Goal: Find specific page/section

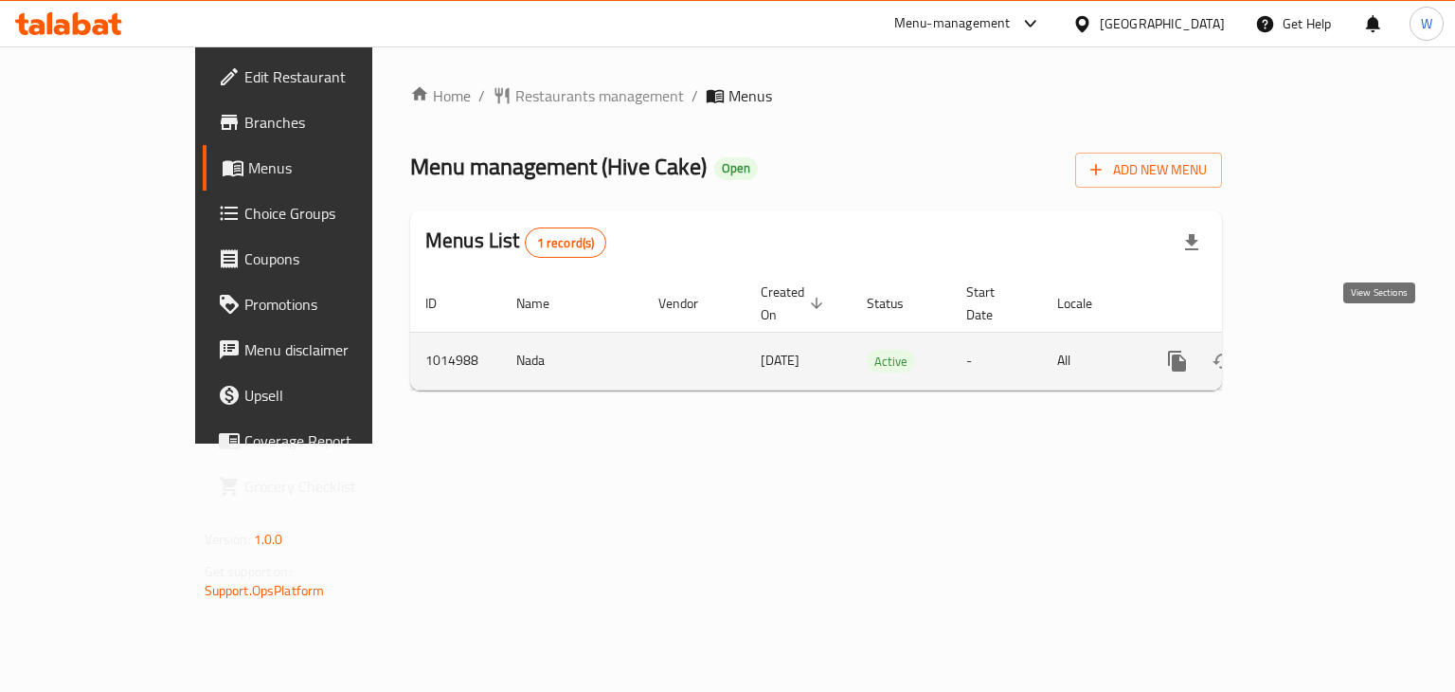
click at [1323, 352] on icon "enhanced table" at bounding box center [1314, 360] width 17 height 17
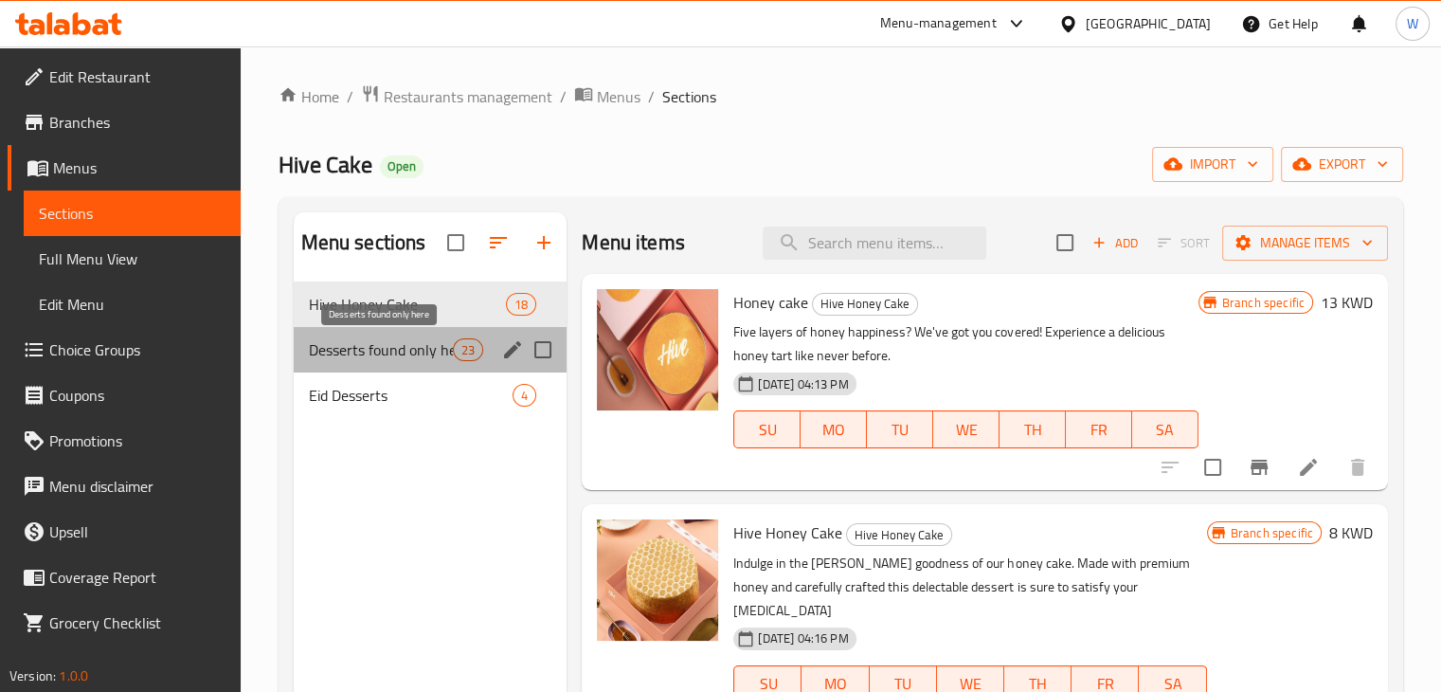
click at [352, 345] on span "Desserts found only here" at bounding box center [381, 349] width 145 height 23
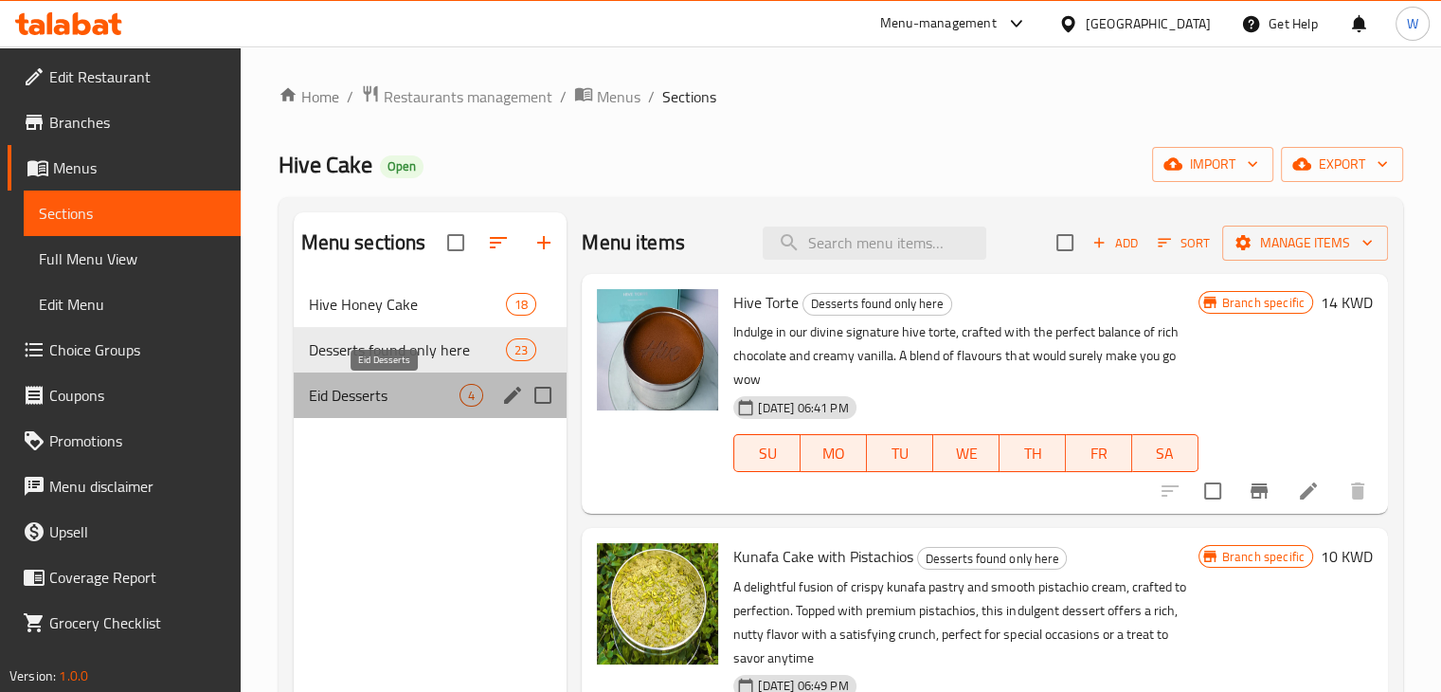
click at [368, 389] on span "Eid Desserts" at bounding box center [385, 395] width 152 height 23
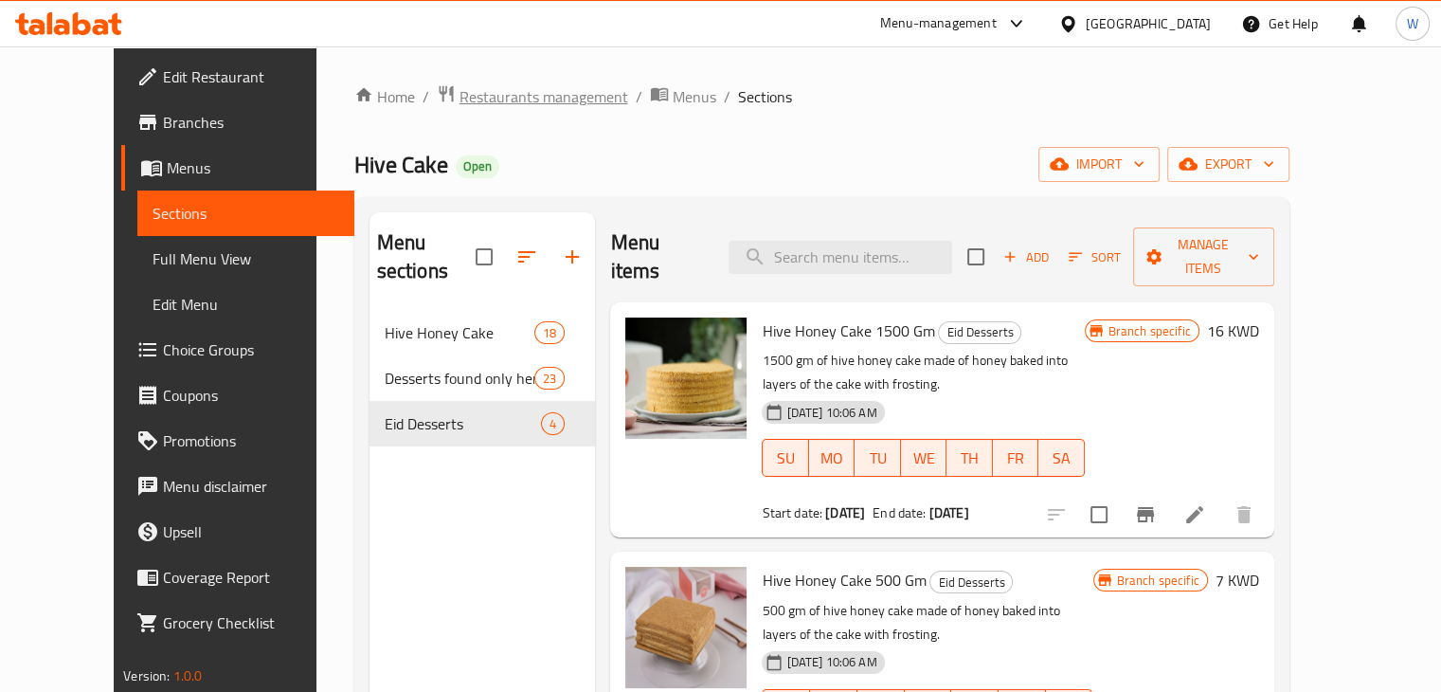
click at [467, 99] on span "Restaurants management" at bounding box center [544, 96] width 169 height 23
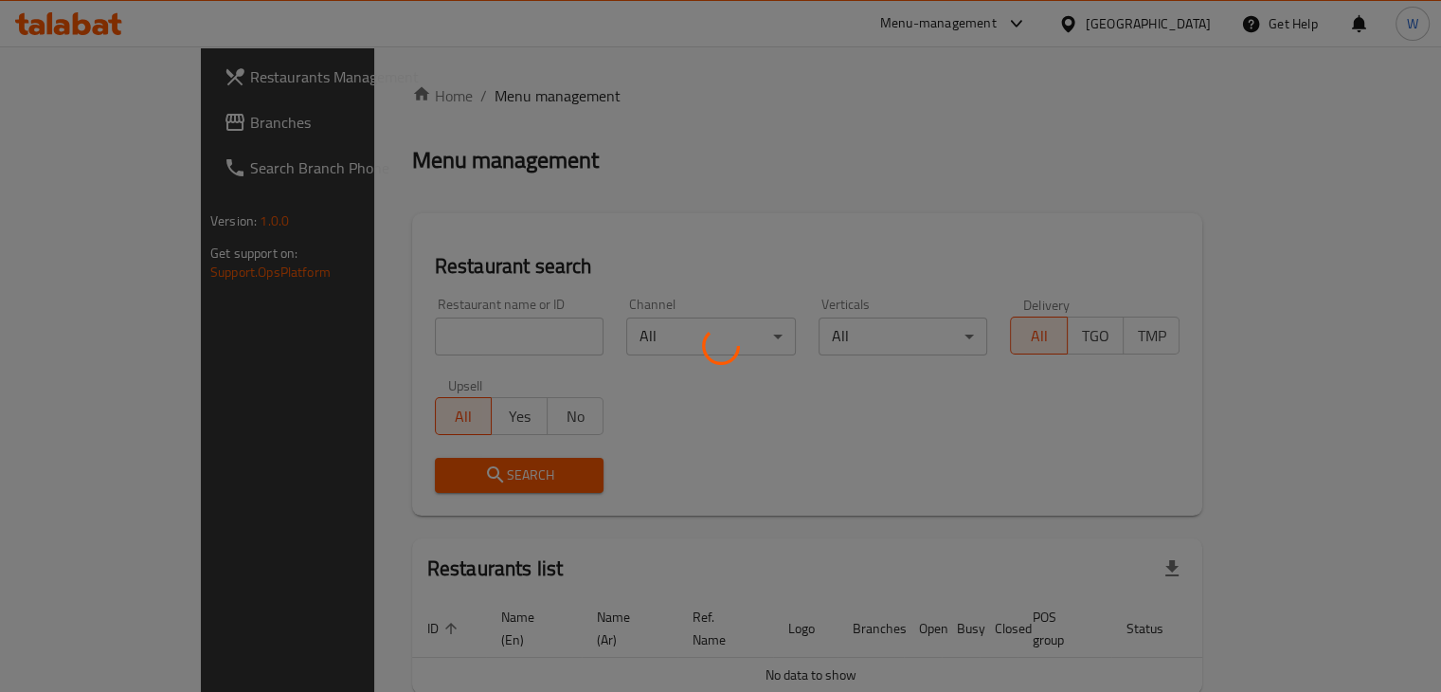
click at [432, 334] on div at bounding box center [720, 346] width 1441 height 692
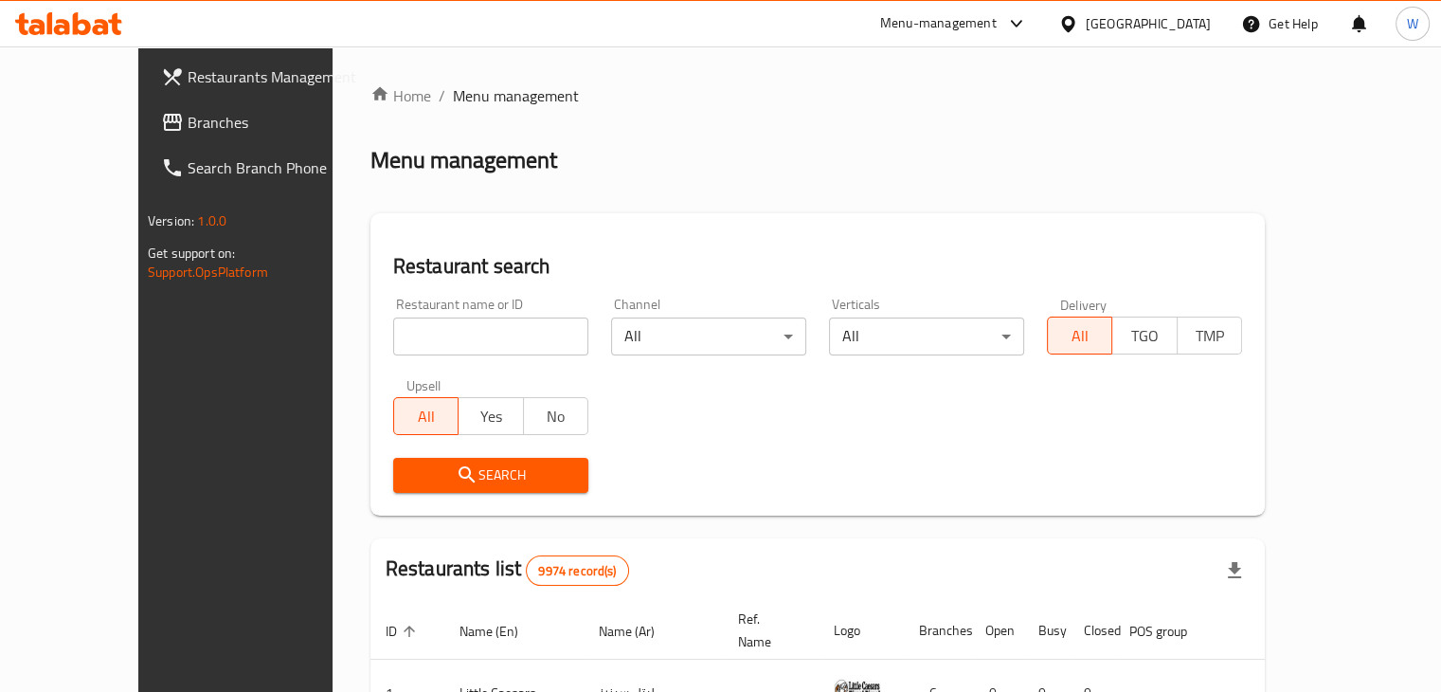
click at [432, 334] on input "search" at bounding box center [490, 336] width 195 height 38
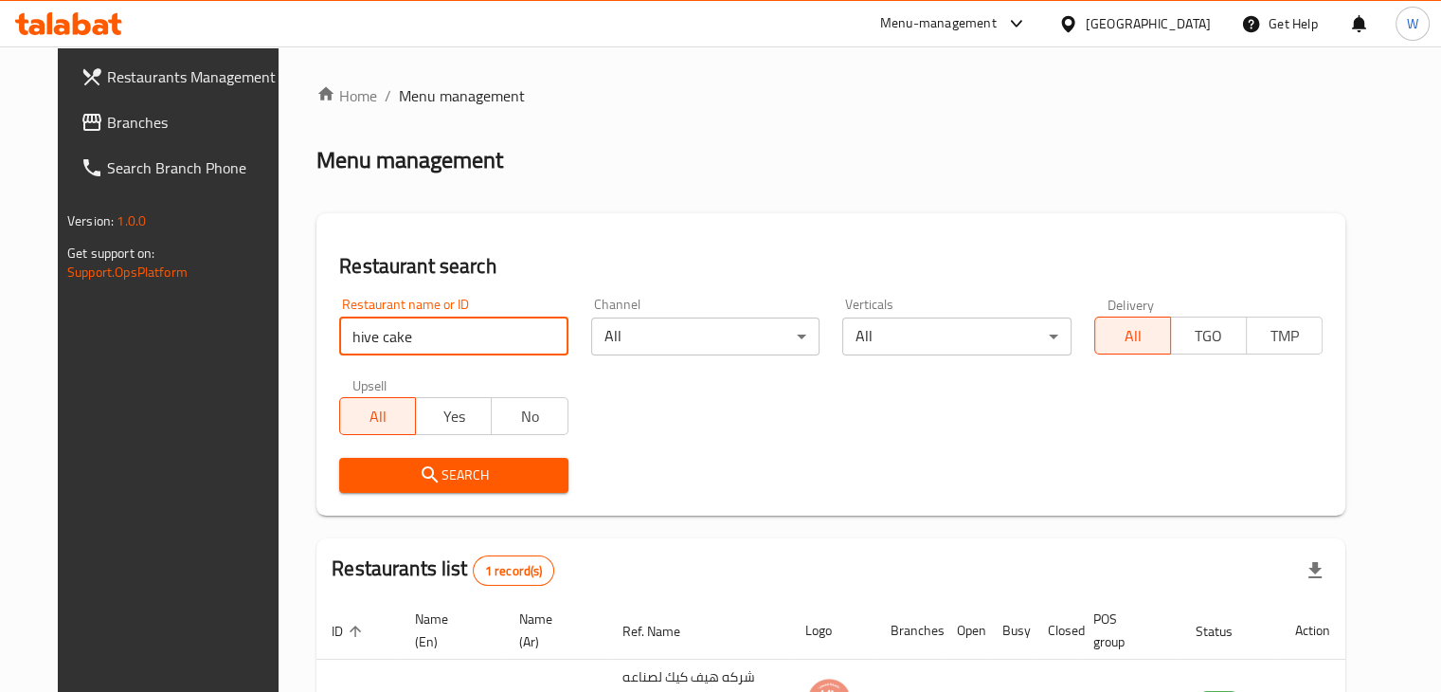
scroll to position [137, 0]
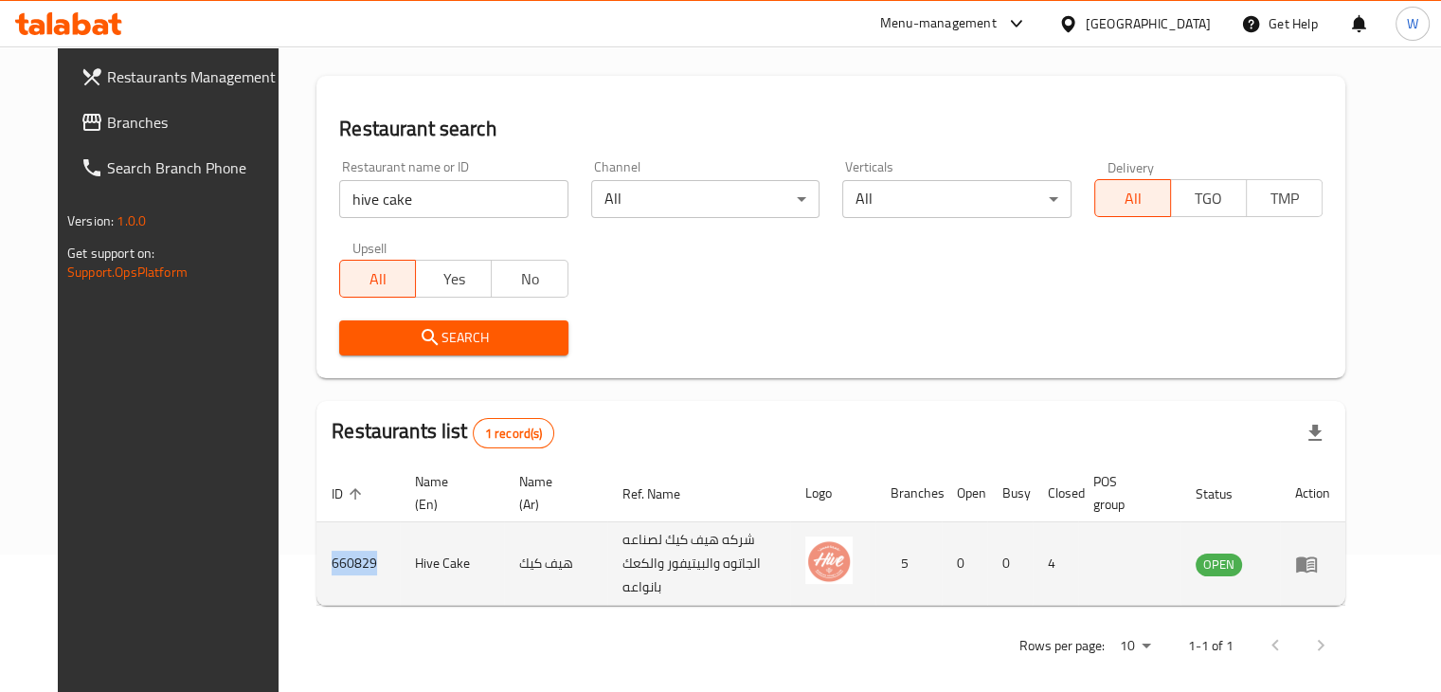
copy td "660829"
drag, startPoint x: 343, startPoint y: 550, endPoint x: 283, endPoint y: 563, distance: 60.9
click at [316, 563] on td "660829" at bounding box center [357, 563] width 83 height 83
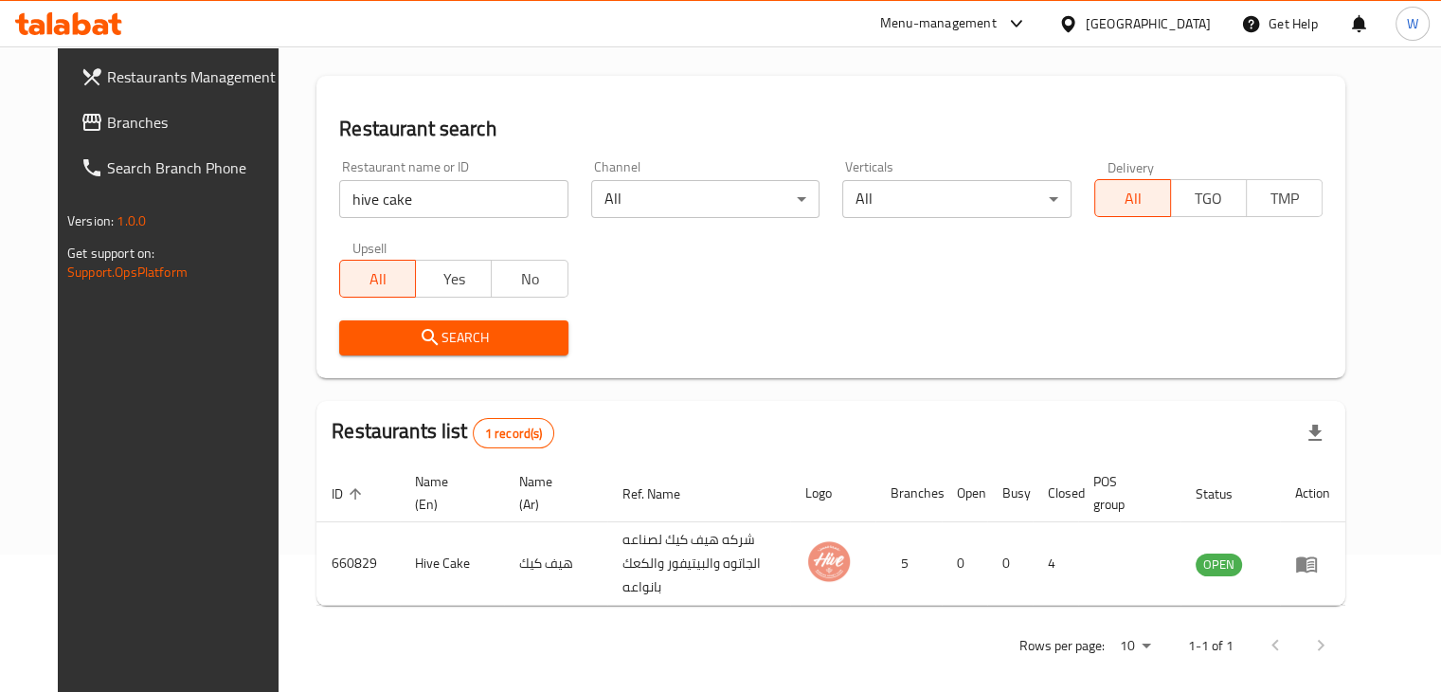
click at [417, 205] on input "hive cake" at bounding box center [453, 199] width 228 height 38
click button "Search" at bounding box center [453, 337] width 228 height 35
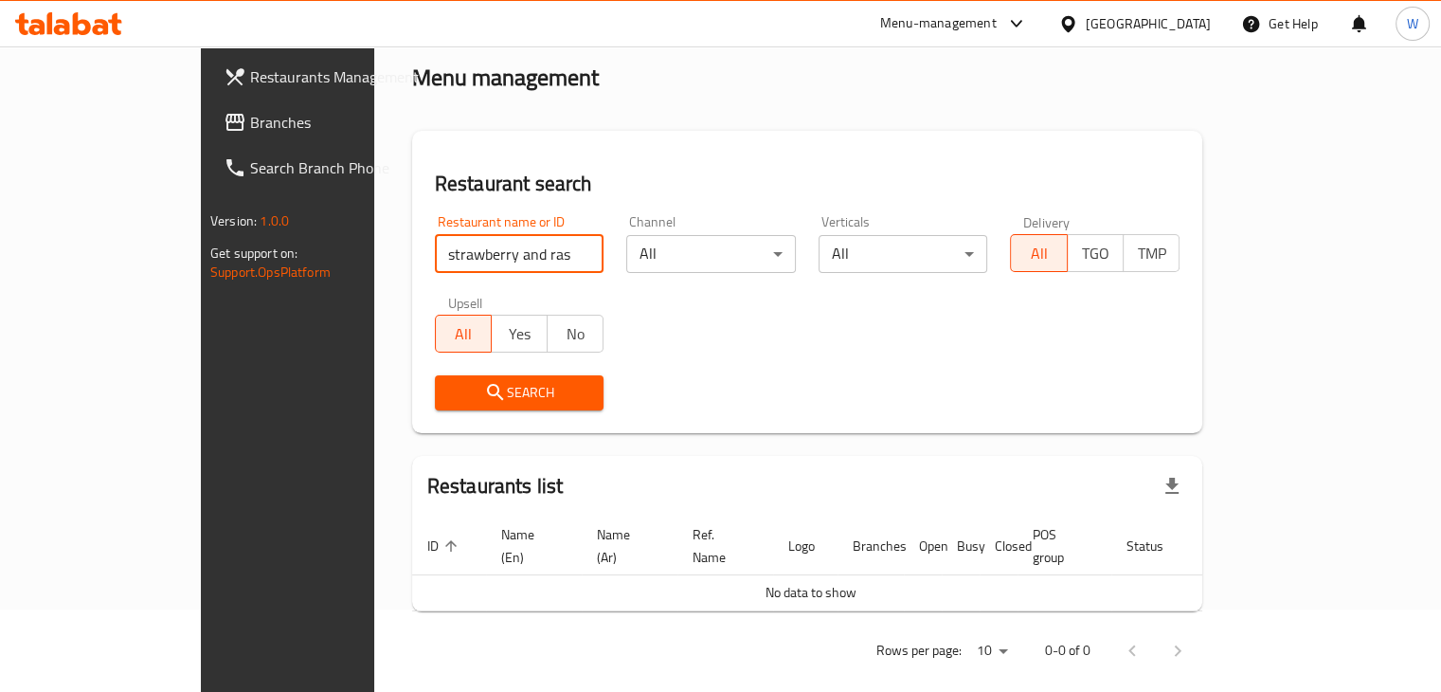
scroll to position [81, 0]
click at [435, 254] on input "strawberry and ras" at bounding box center [520, 255] width 170 height 38
type input "strawberry & ras"
click at [450, 382] on span "Search" at bounding box center [519, 394] width 139 height 24
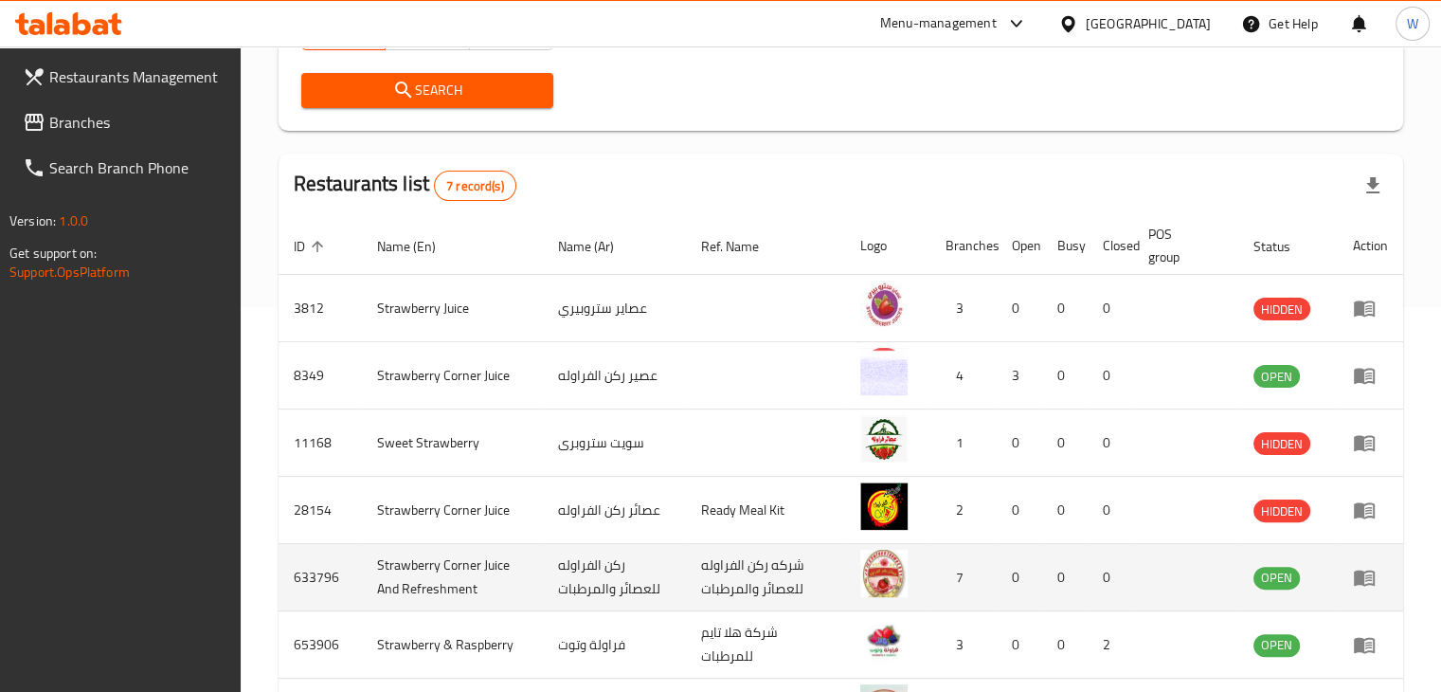
scroll to position [536, 0]
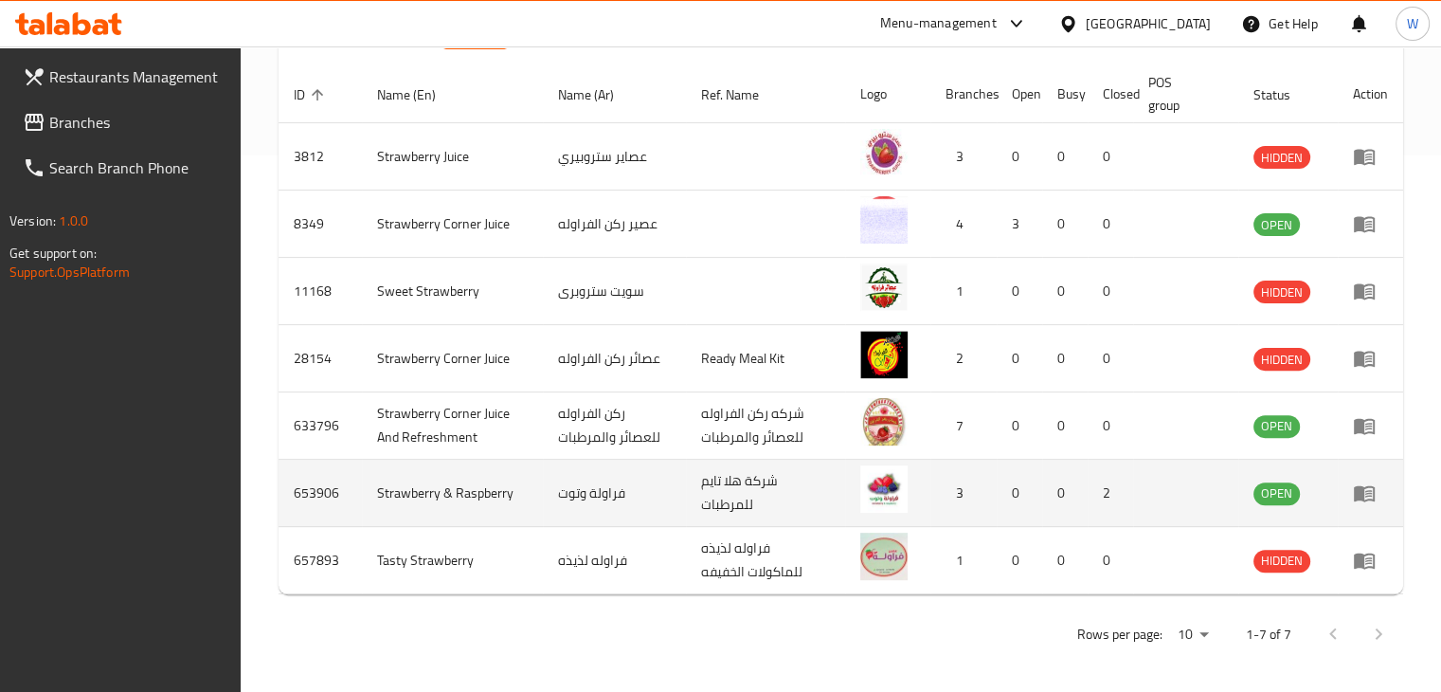
click at [1361, 489] on icon "enhanced table" at bounding box center [1364, 494] width 21 height 16
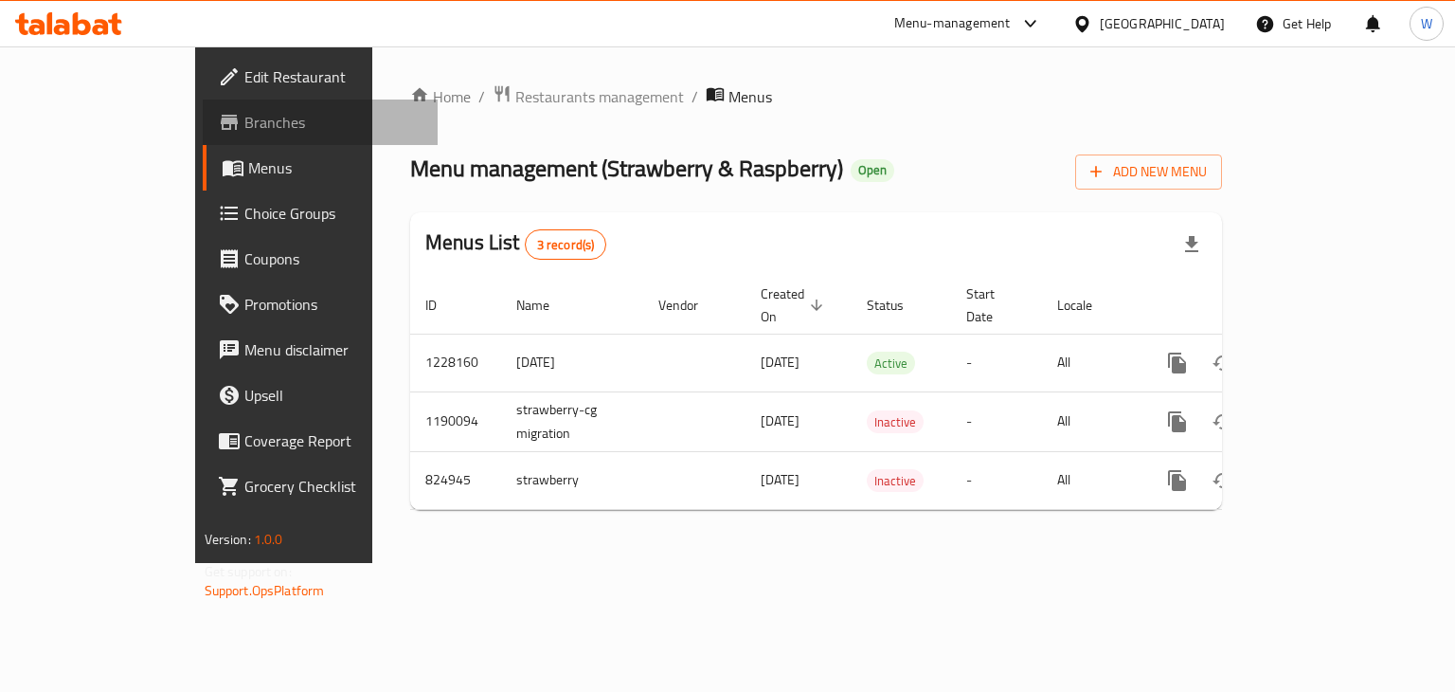
click at [244, 119] on span "Branches" at bounding box center [333, 122] width 179 height 23
